Goal: Information Seeking & Learning: Learn about a topic

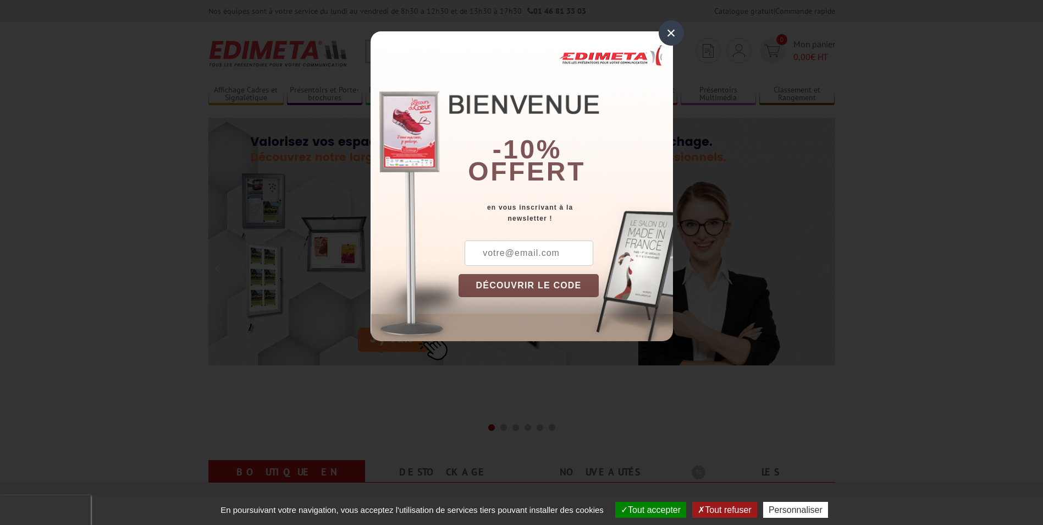
click at [674, 34] on div "×" at bounding box center [671, 32] width 25 height 25
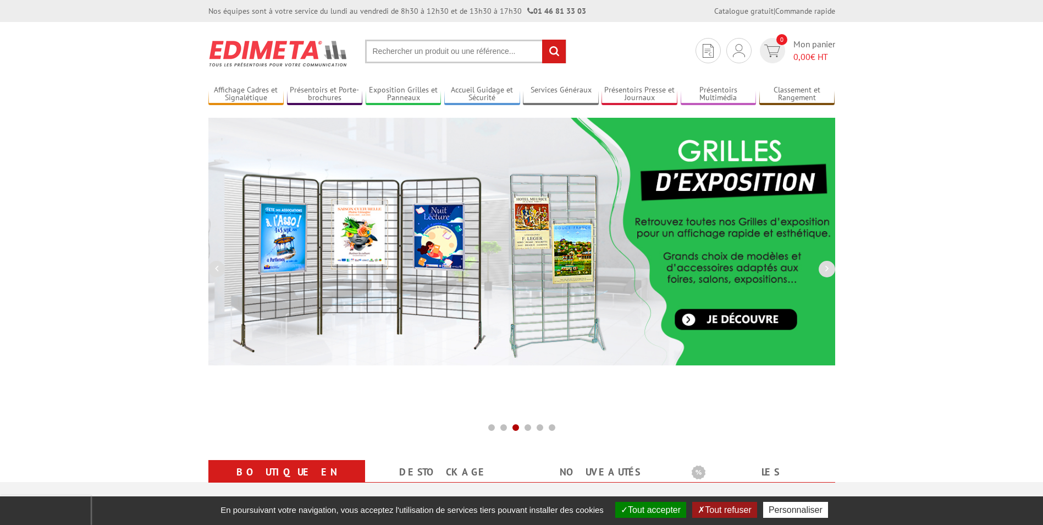
click at [393, 53] on input "text" at bounding box center [465, 52] width 201 height 24
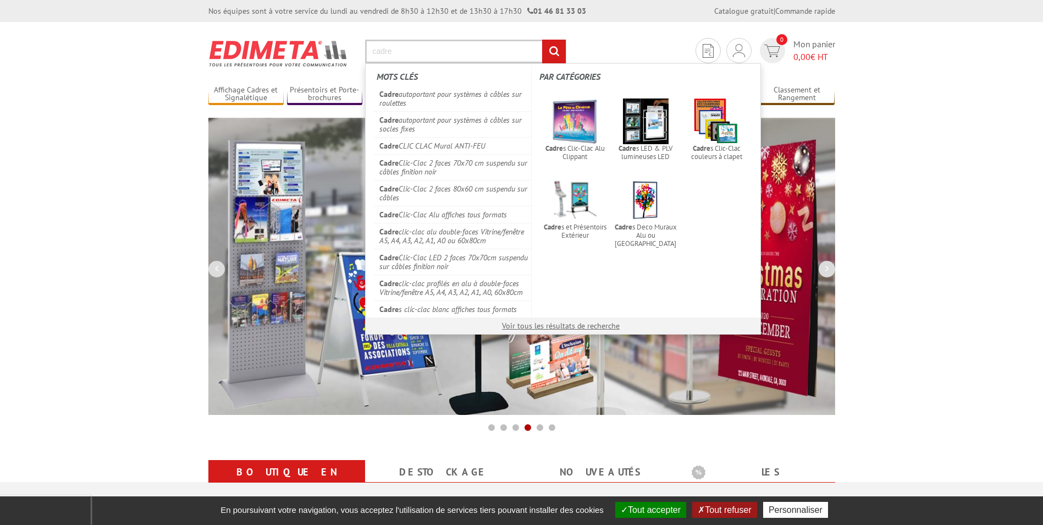
type input "cadre"
click at [542, 40] on input "rechercher" at bounding box center [554, 52] width 24 height 24
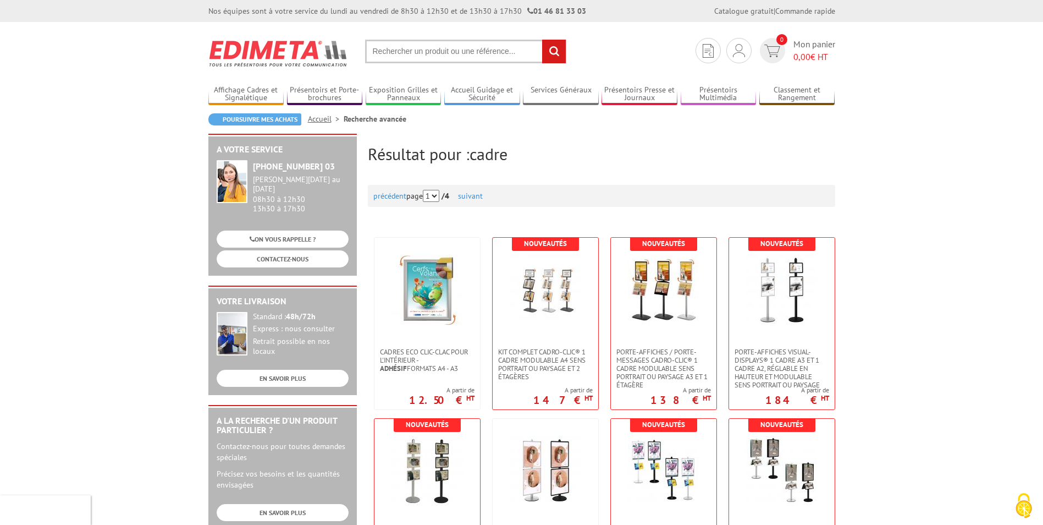
click at [408, 50] on input "text" at bounding box center [465, 52] width 201 height 24
click at [396, 48] on input "text" at bounding box center [465, 52] width 201 height 24
type input "cadre 100x70"
click at [542, 40] on input "rechercher" at bounding box center [554, 52] width 24 height 24
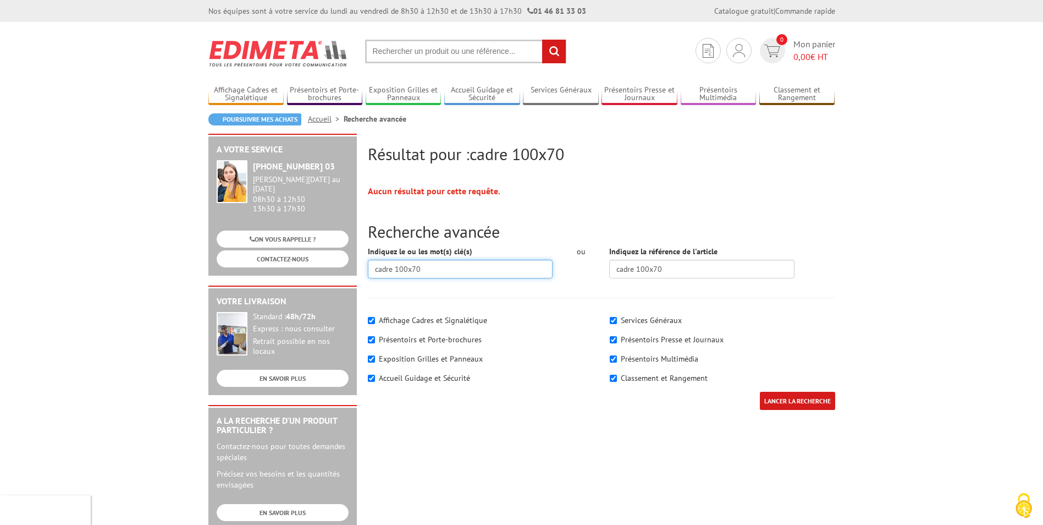
drag, startPoint x: 400, startPoint y: 267, endPoint x: 427, endPoint y: 269, distance: 27.6
click at [427, 269] on input "cadre 100x70" at bounding box center [460, 269] width 185 height 19
type input "cadre"
click at [760, 391] on input "LANCER LA RECHERCHE" at bounding box center [797, 400] width 75 height 18
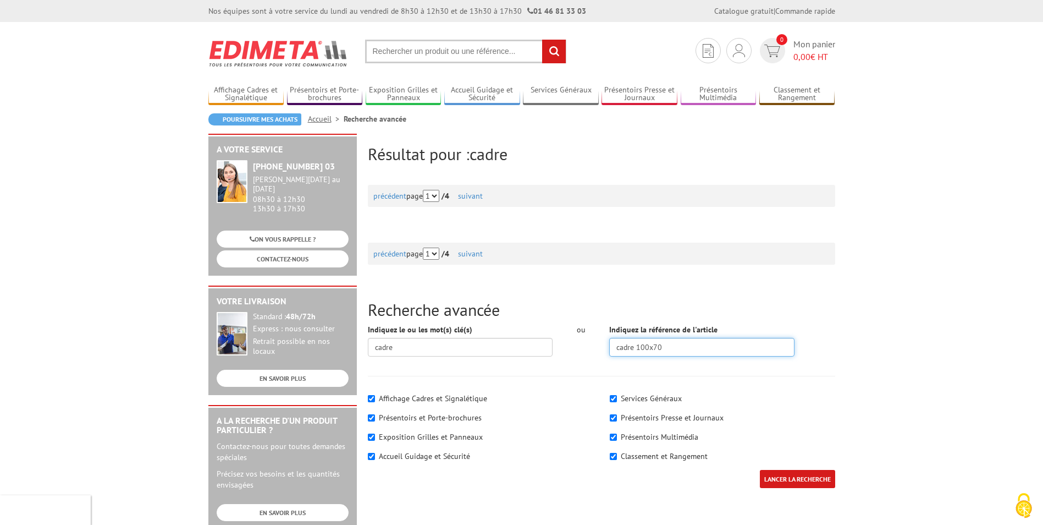
drag, startPoint x: 669, startPoint y: 346, endPoint x: 636, endPoint y: 346, distance: 33.0
click at [636, 346] on input "cadre 100x70" at bounding box center [701, 347] width 185 height 19
click at [434, 58] on input "text" at bounding box center [465, 52] width 201 height 24
click at [431, 47] on input "text" at bounding box center [465, 52] width 201 height 24
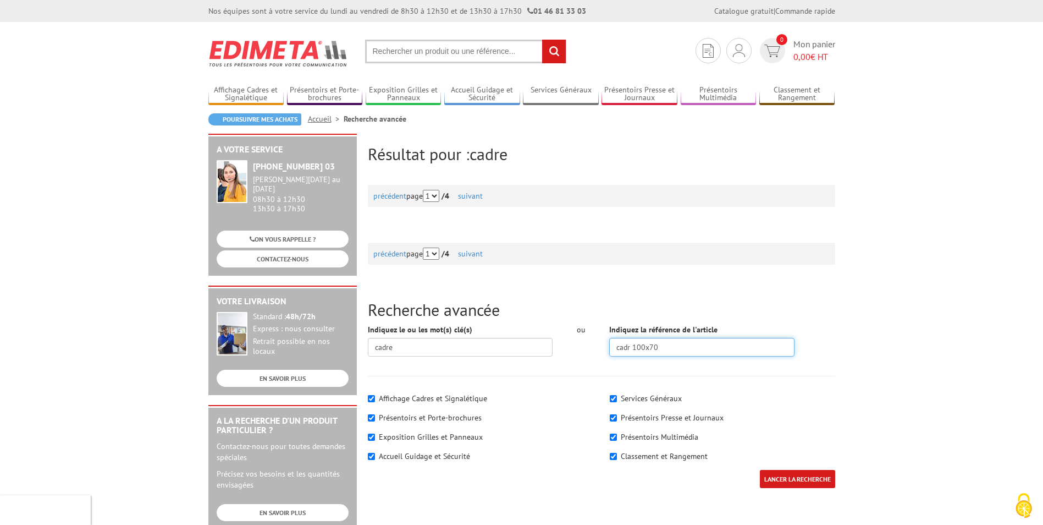
click at [663, 346] on input "cadr 100x70" at bounding box center [701, 347] width 185 height 19
type input "c"
click at [785, 484] on input "LANCER LA RECHERCHE" at bounding box center [797, 479] width 75 height 18
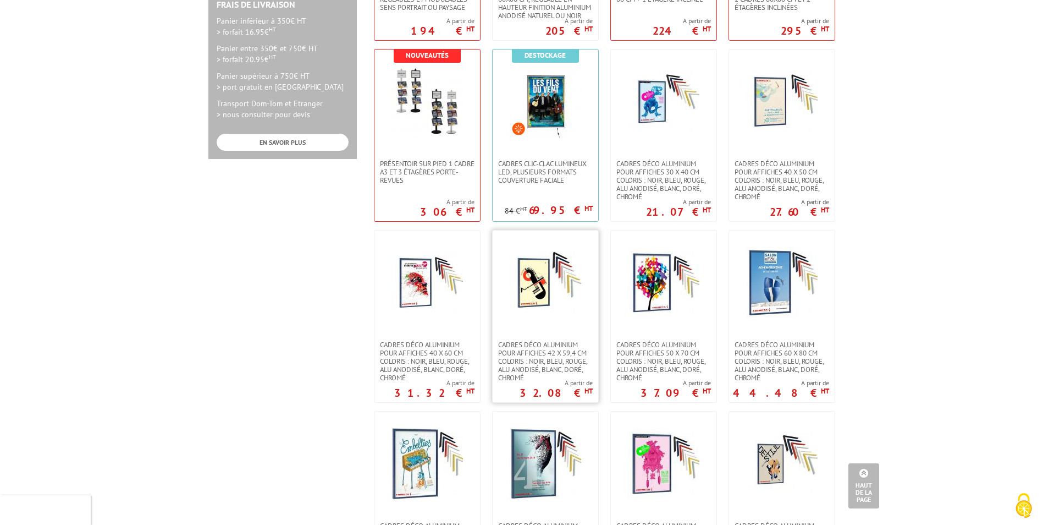
scroll to position [605, 0]
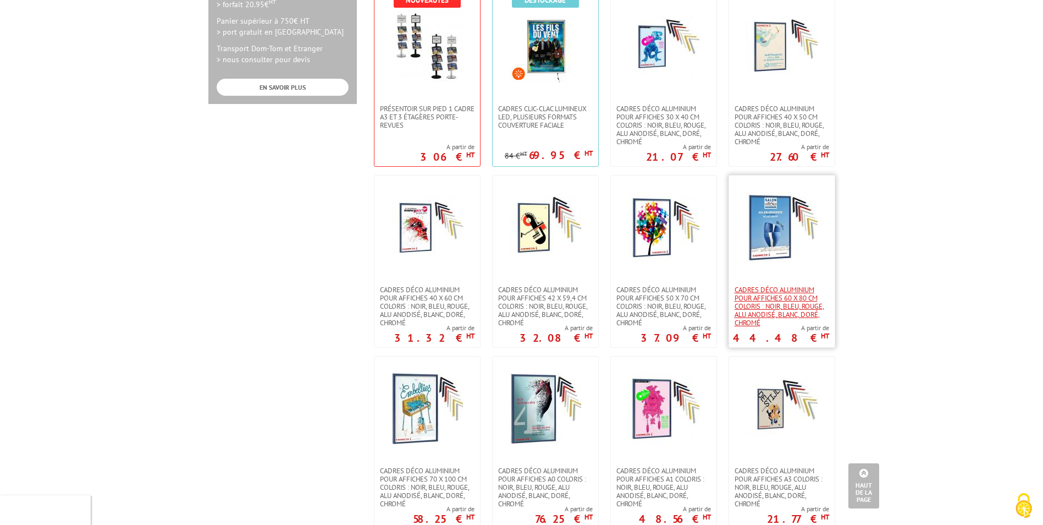
click at [774, 292] on span "Cadres déco aluminium pour affiches 60 x 80 cm Coloris : Noir, bleu, rouge, alu…" at bounding box center [782, 305] width 95 height 41
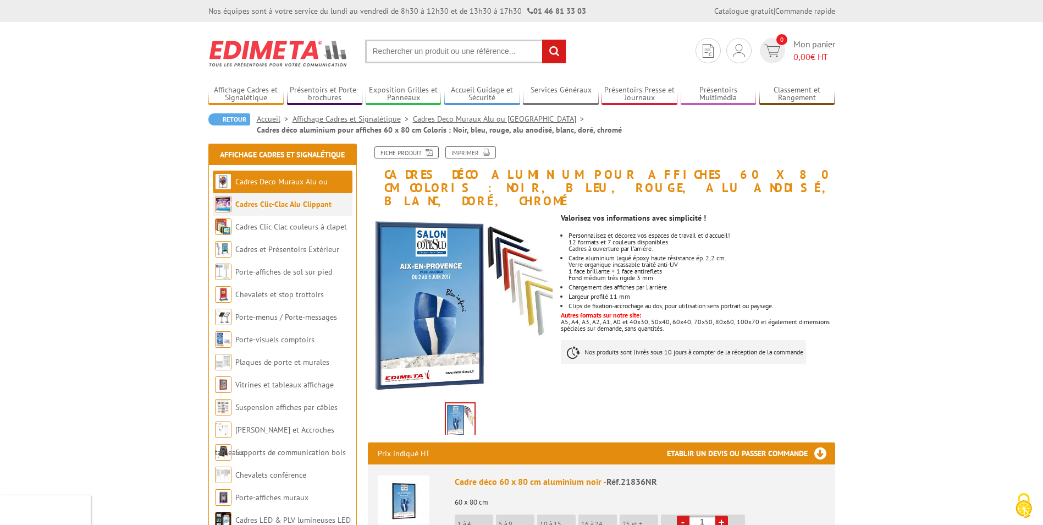
click at [277, 206] on link "Cadres Clic-Clac Alu Clippant" at bounding box center [283, 204] width 96 height 10
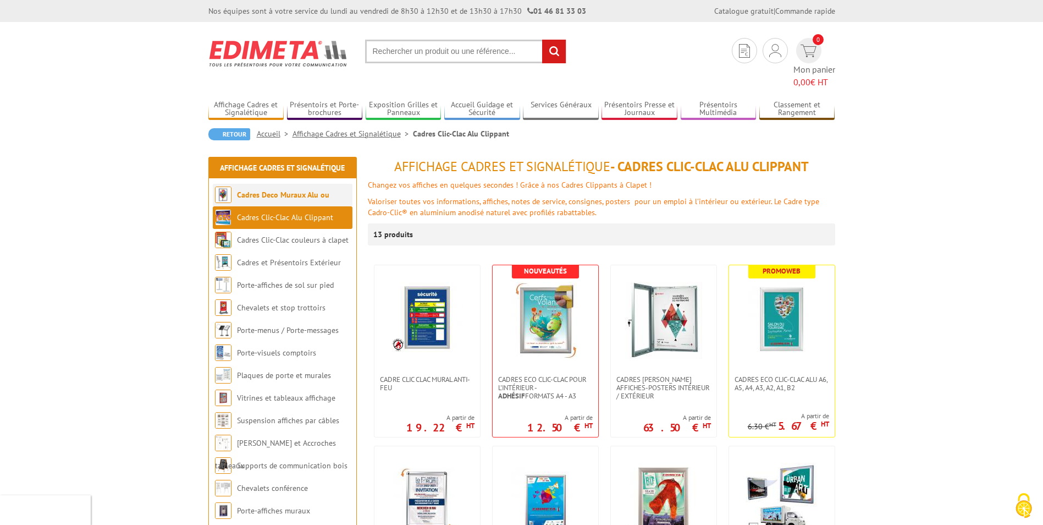
click at [283, 190] on link "Cadres Deco Muraux Alu ou [GEOGRAPHIC_DATA]" at bounding box center [272, 206] width 114 height 32
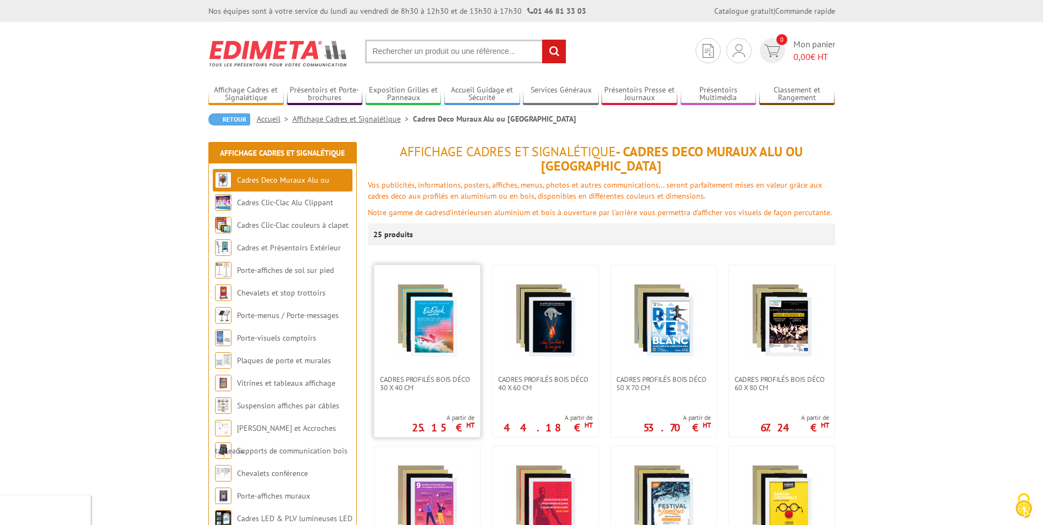
click at [418, 294] on img at bounding box center [427, 320] width 77 height 77
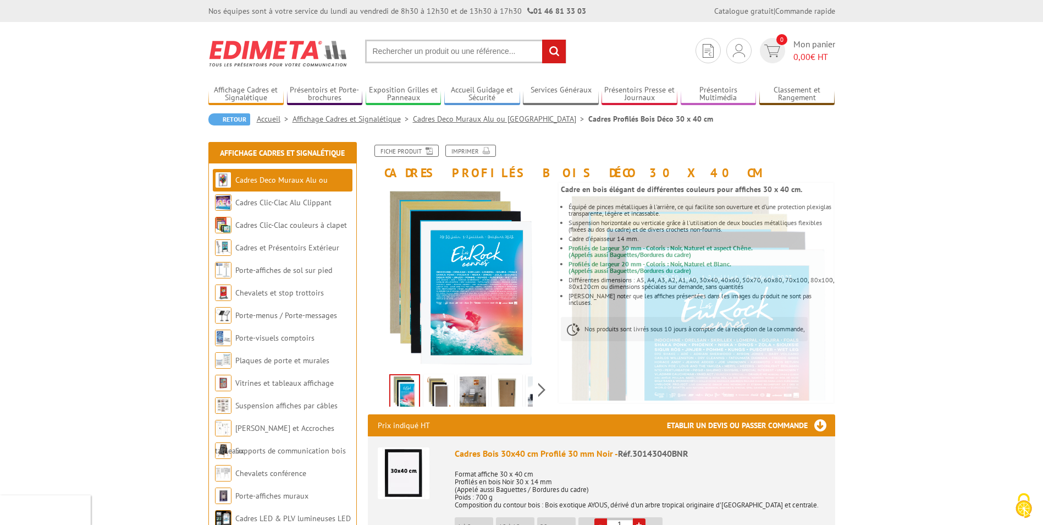
click at [380, 48] on input "text" at bounding box center [465, 52] width 201 height 24
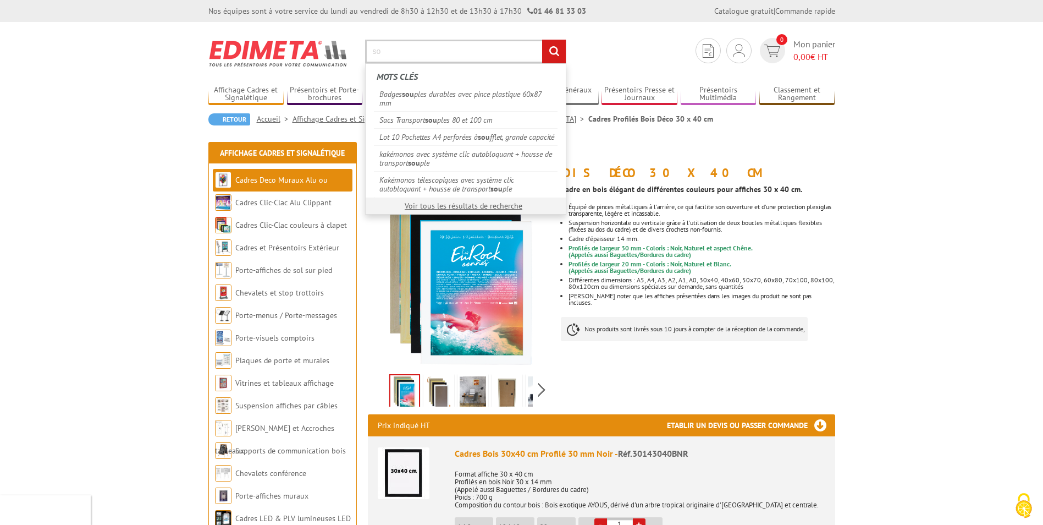
type input "s"
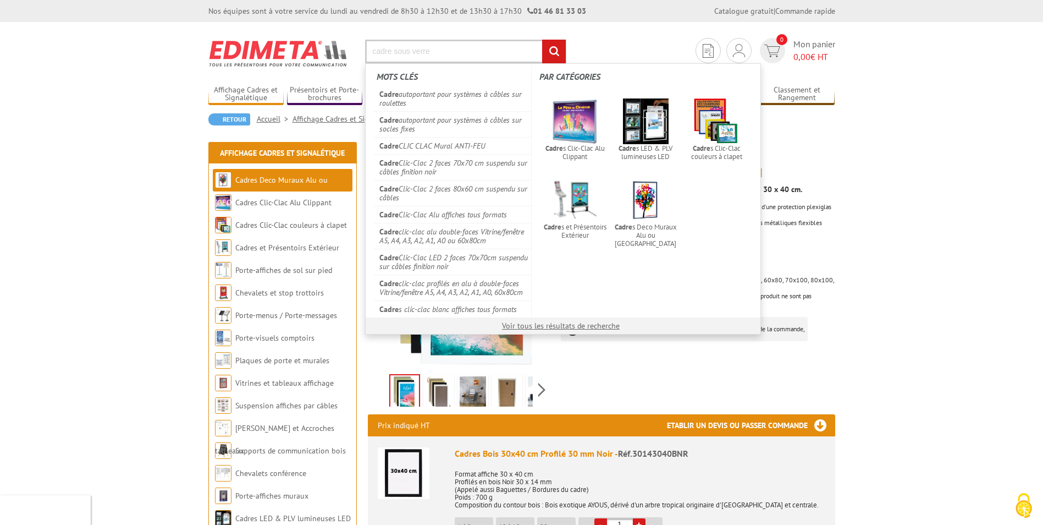
type input "cadre sous verre"
click at [542, 40] on input "rechercher" at bounding box center [554, 52] width 24 height 24
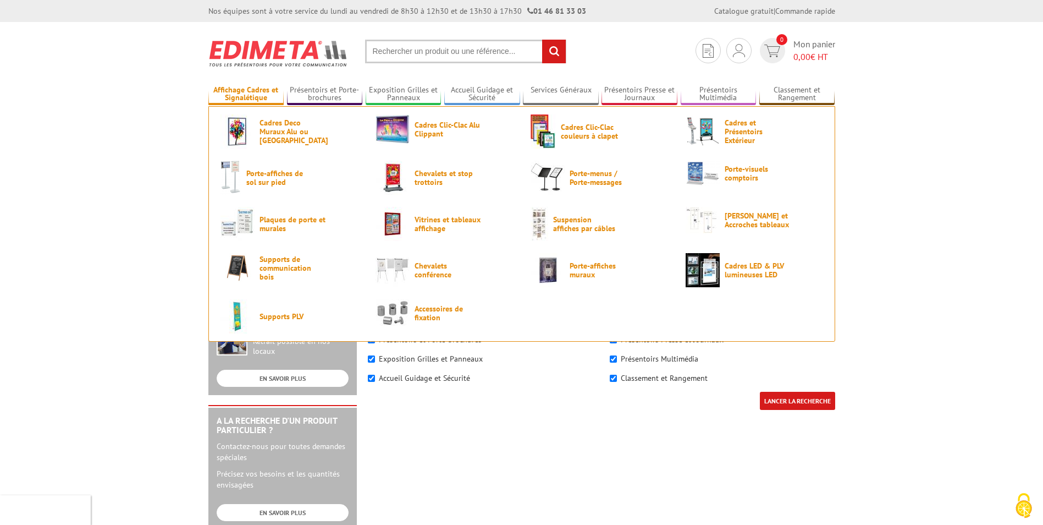
click at [256, 93] on link "Affichage Cadres et Signalétique" at bounding box center [246, 94] width 76 height 18
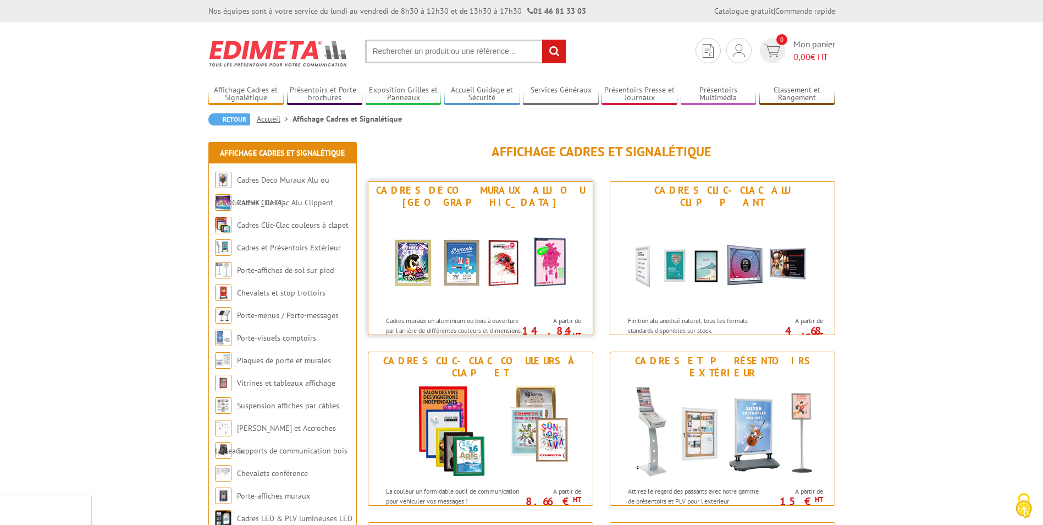
click at [451, 216] on img at bounding box center [480, 260] width 203 height 99
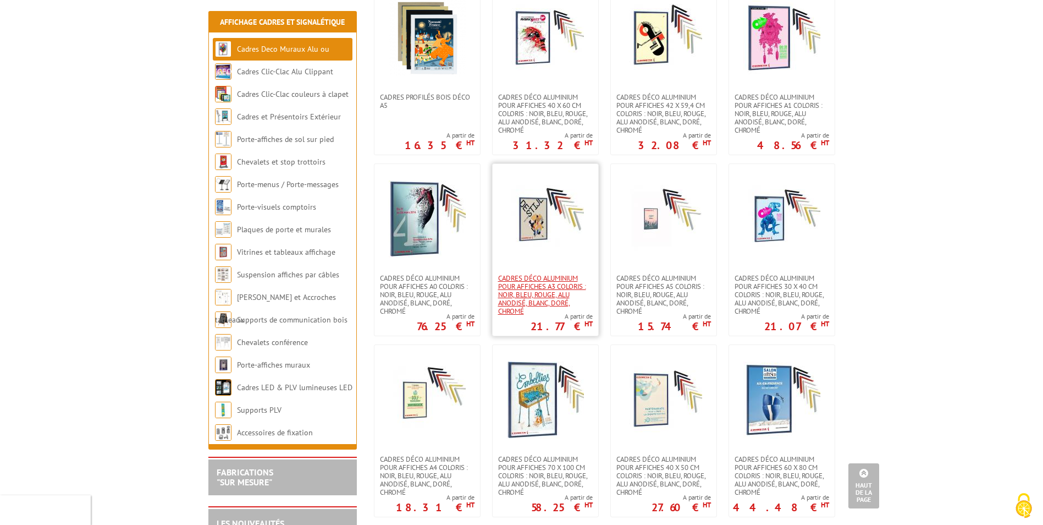
scroll to position [880, 0]
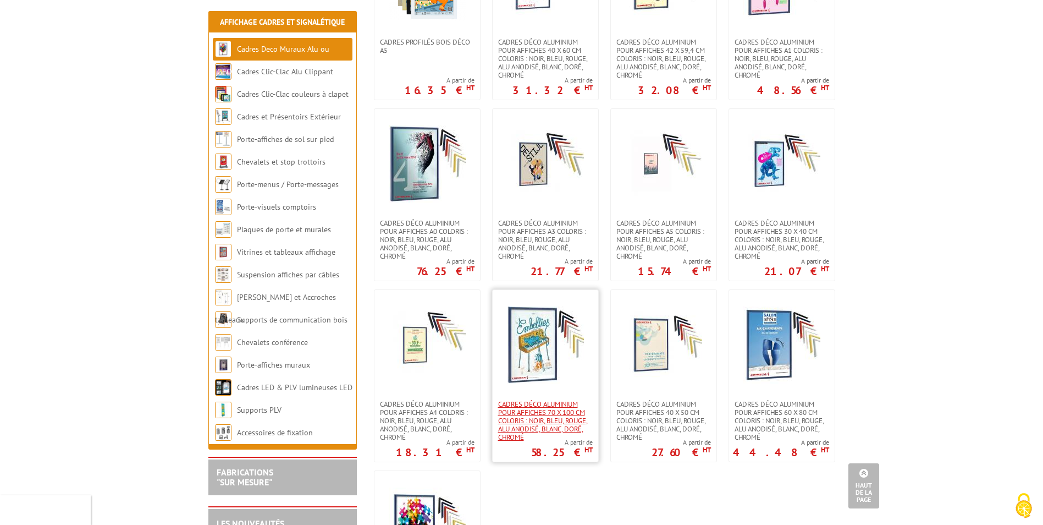
click at [529, 410] on span "Cadres déco aluminium pour affiches 70 x 100 cm Coloris : Noir, bleu, rouge, al…" at bounding box center [545, 420] width 95 height 41
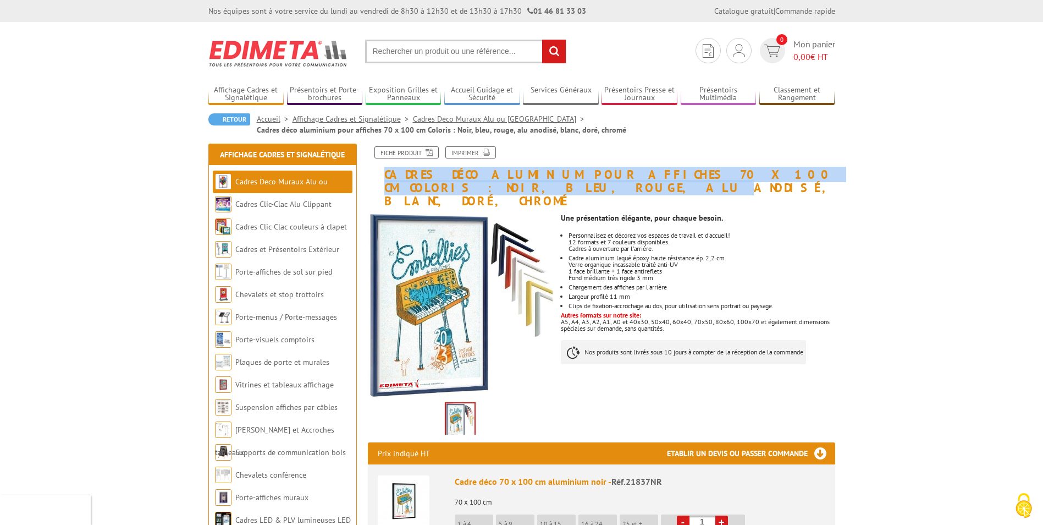
drag, startPoint x: 384, startPoint y: 172, endPoint x: 417, endPoint y: 194, distance: 39.5
click at [417, 194] on h1 "Cadres déco aluminium pour affiches 70 x 100 cm Coloris : Noir, bleu, rouge, al…" at bounding box center [602, 177] width 484 height 62
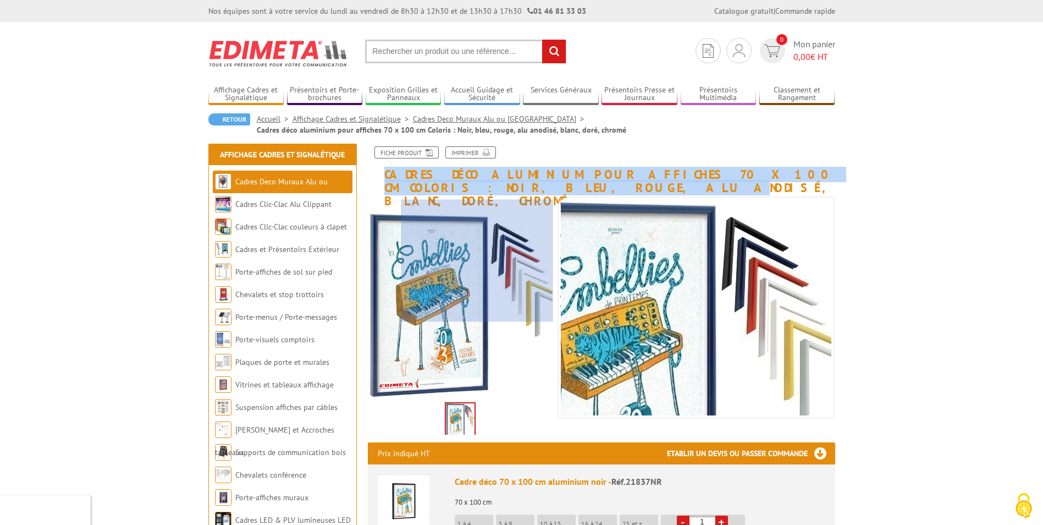
drag, startPoint x: 417, startPoint y: 194, endPoint x: 484, endPoint y: 257, distance: 92.2
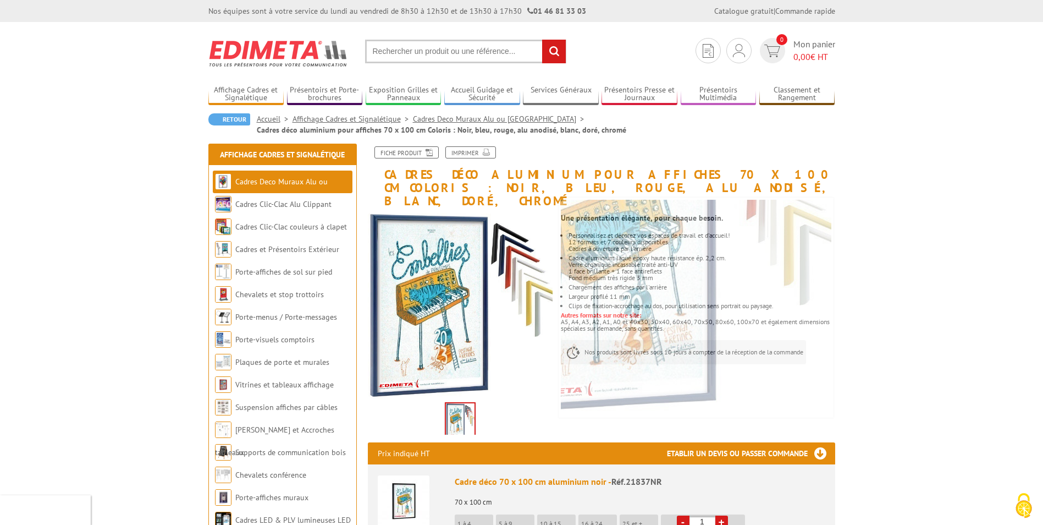
click at [517, 400] on ul at bounding box center [461, 417] width 146 height 34
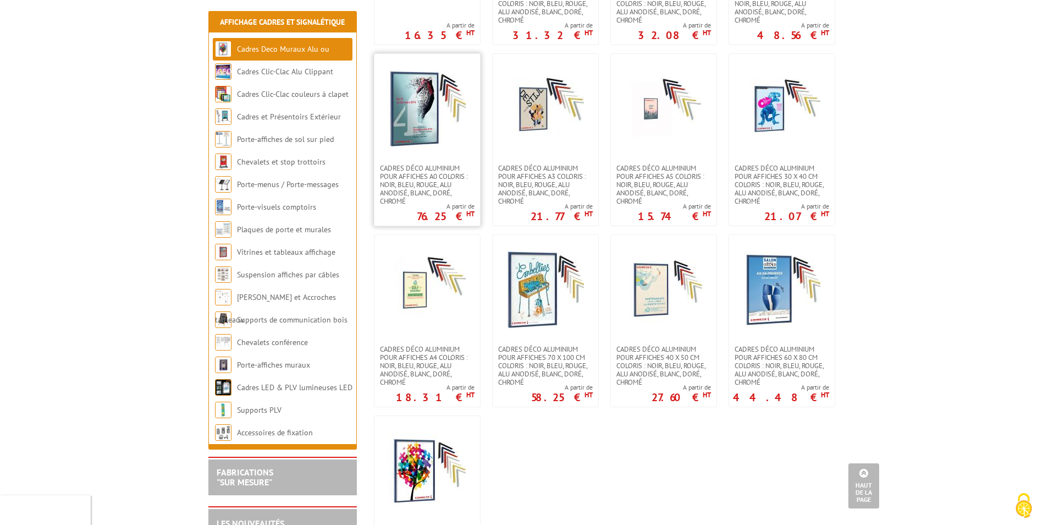
scroll to position [990, 0]
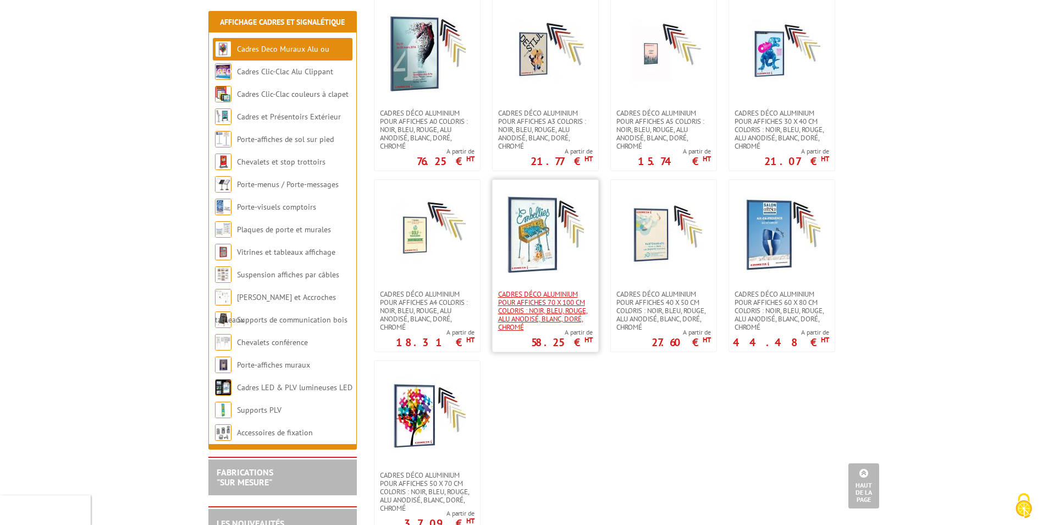
click at [547, 303] on span "Cadres déco aluminium pour affiches 70 x 100 cm Coloris : Noir, bleu, rouge, al…" at bounding box center [545, 310] width 95 height 41
click at [760, 304] on span "Cadres déco aluminium pour affiches 60 x 80 cm Coloris : Noir, bleu, rouge, alu…" at bounding box center [782, 310] width 95 height 41
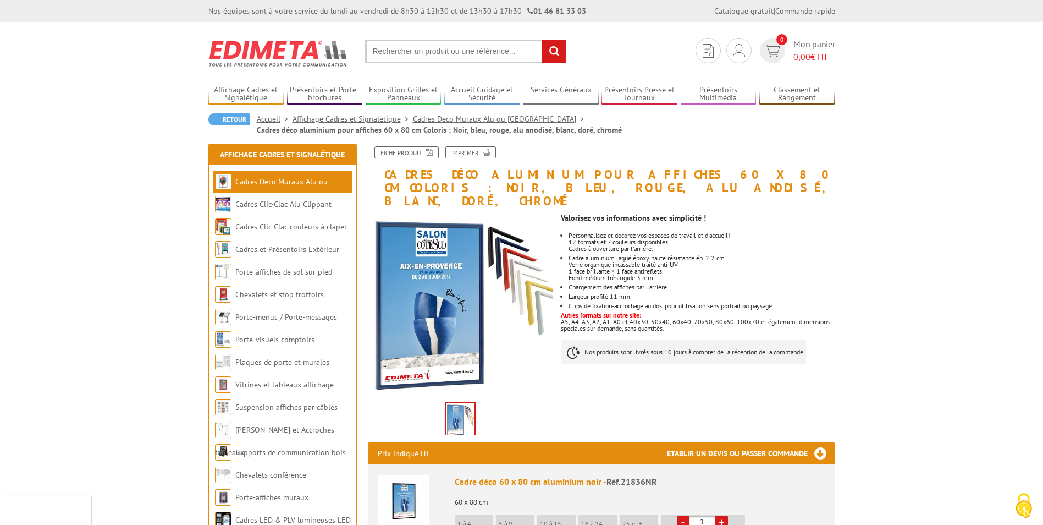
drag, startPoint x: 966, startPoint y: 396, endPoint x: 804, endPoint y: 396, distance: 161.7
